Goal: Task Accomplishment & Management: Manage account settings

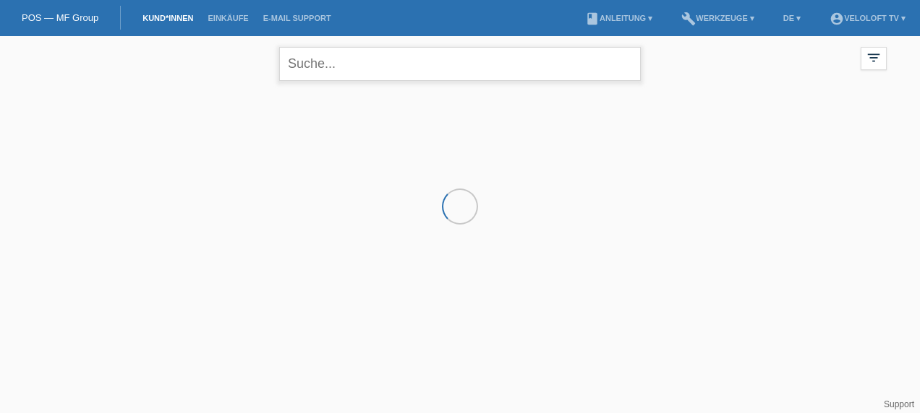
click at [382, 67] on input "text" at bounding box center [459, 64] width 361 height 34
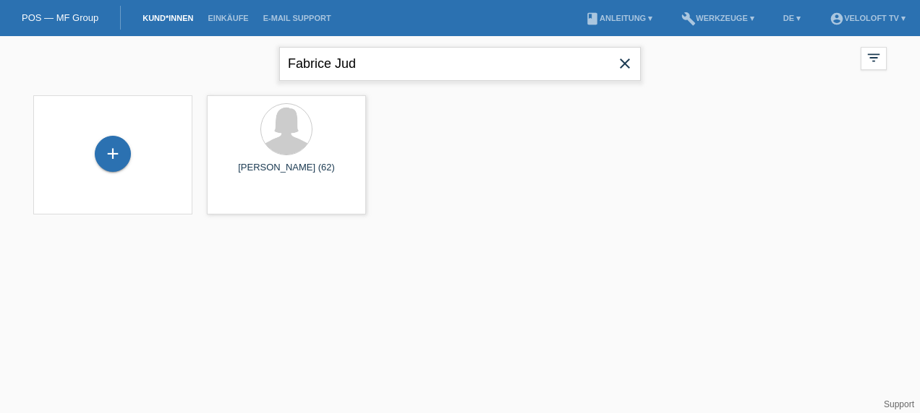
drag, startPoint x: 402, startPoint y: 65, endPoint x: 286, endPoint y: 71, distance: 115.8
click at [286, 71] on input "Fabrice Jud" at bounding box center [459, 64] width 361 height 34
type input "Jud"
click at [883, 7] on li "account_circle VeloLoft TV ▾" at bounding box center [867, 18] width 90 height 37
click at [870, 18] on link "account_circle VeloLoft TV ▾" at bounding box center [867, 18] width 90 height 9
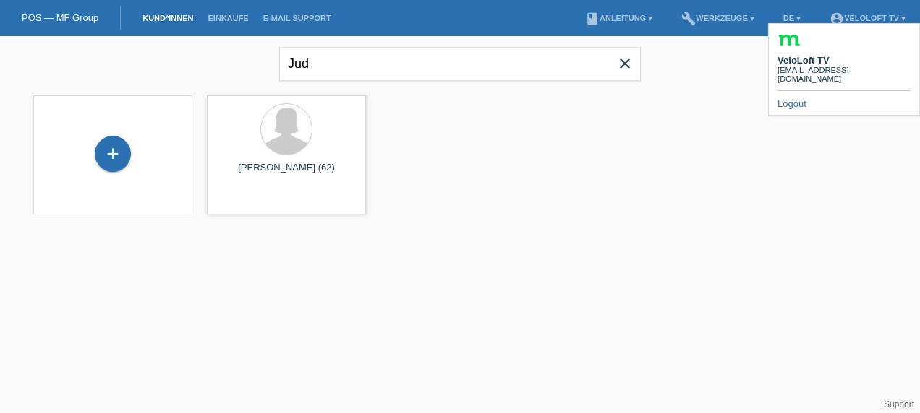
click at [800, 98] on link "Logout" at bounding box center [791, 103] width 29 height 11
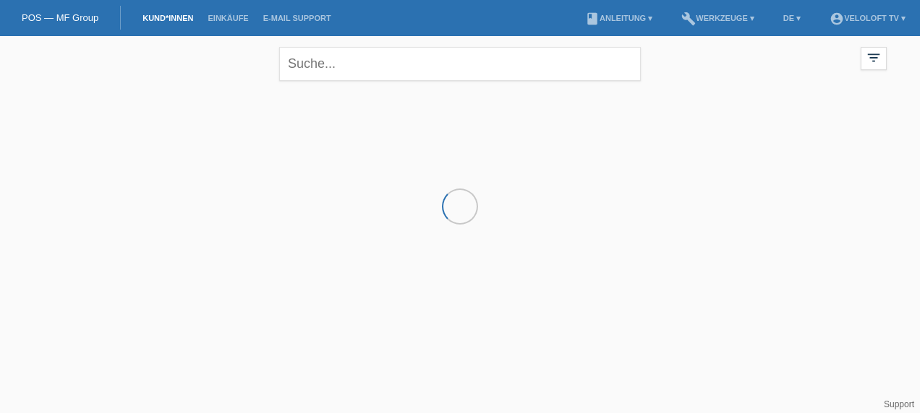
click at [848, 9] on li "account_circle VeloLoft TV ▾" at bounding box center [867, 18] width 90 height 37
click at [848, 15] on link "account_circle VeloLoft TV ▾" at bounding box center [867, 18] width 90 height 9
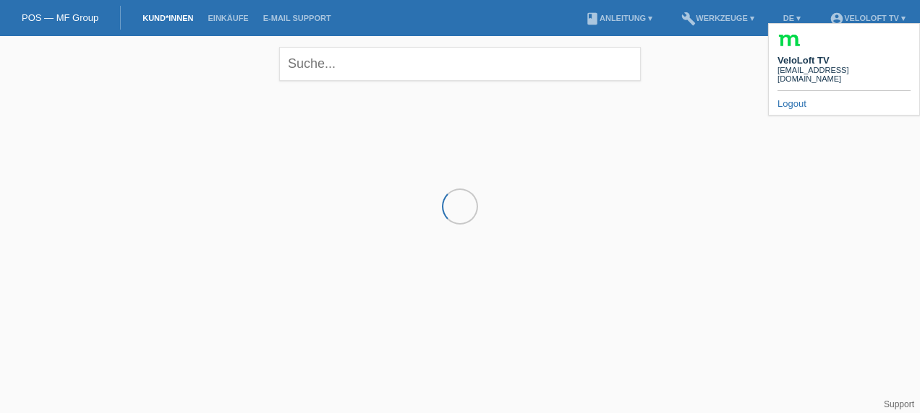
click at [785, 98] on link "Logout" at bounding box center [791, 103] width 29 height 11
click at [797, 98] on link "Logout" at bounding box center [791, 103] width 29 height 11
